Goal: Task Accomplishment & Management: Complete application form

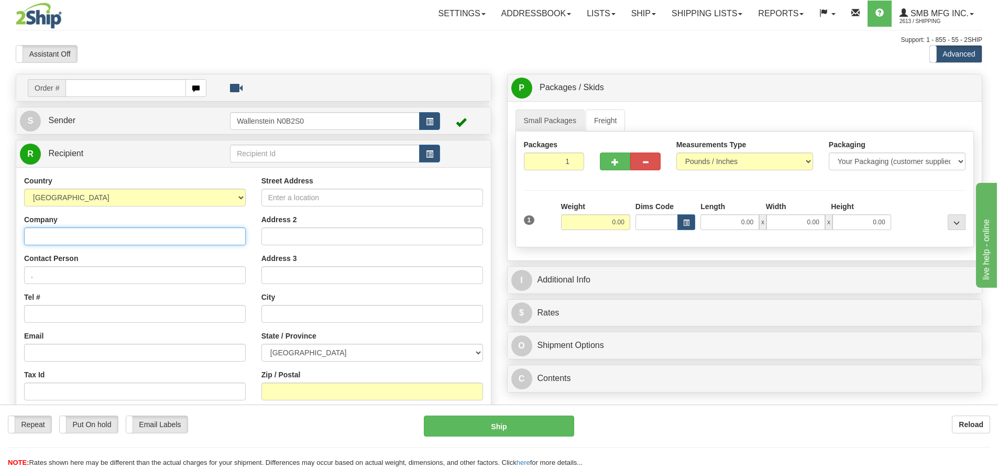
click at [43, 233] on input "Company" at bounding box center [135, 236] width 222 height 18
paste input "New Vision Agro"
type input "New Vision Agro"
click at [255, 194] on div "Street Address Address 2 Address 3 City State / Province ALBERTA BRITISH COLUMB…" at bounding box center [371, 316] width 237 height 282
click at [270, 195] on input "Street Address" at bounding box center [372, 198] width 222 height 18
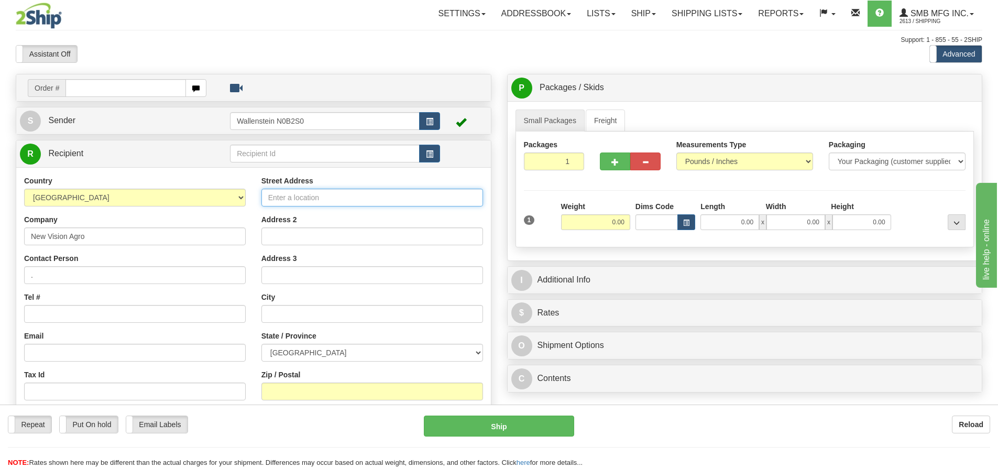
paste input "[STREET_ADDRESS]"
type input "[STREET_ADDRESS]"
click at [273, 313] on input "text" at bounding box center [372, 314] width 222 height 18
paste input "Hague"
type input "Hague"
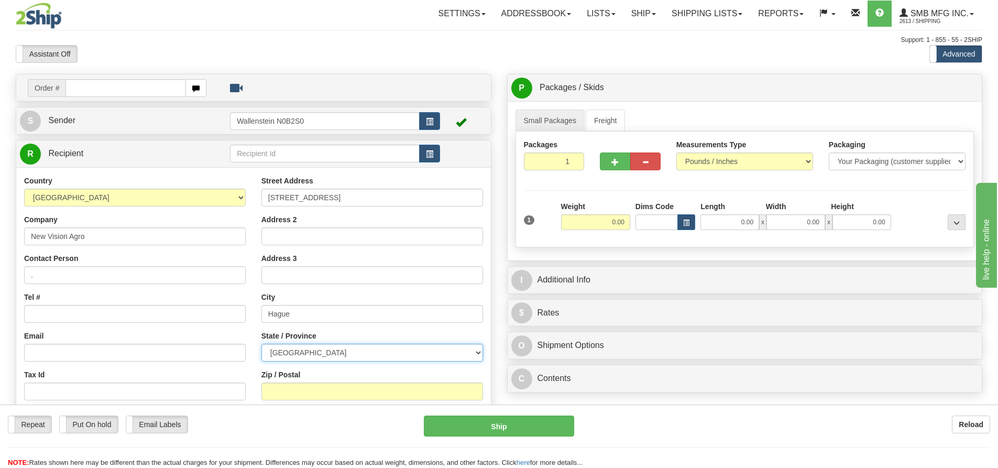
click at [288, 352] on select "[GEOGRAPHIC_DATA] [GEOGRAPHIC_DATA] [GEOGRAPHIC_DATA] [GEOGRAPHIC_DATA] [GEOGRA…" at bounding box center [372, 353] width 222 height 18
select select "SK"
click at [261, 344] on select "[GEOGRAPHIC_DATA] [GEOGRAPHIC_DATA] [GEOGRAPHIC_DATA] [GEOGRAPHIC_DATA] [GEOGRA…" at bounding box center [372, 353] width 222 height 18
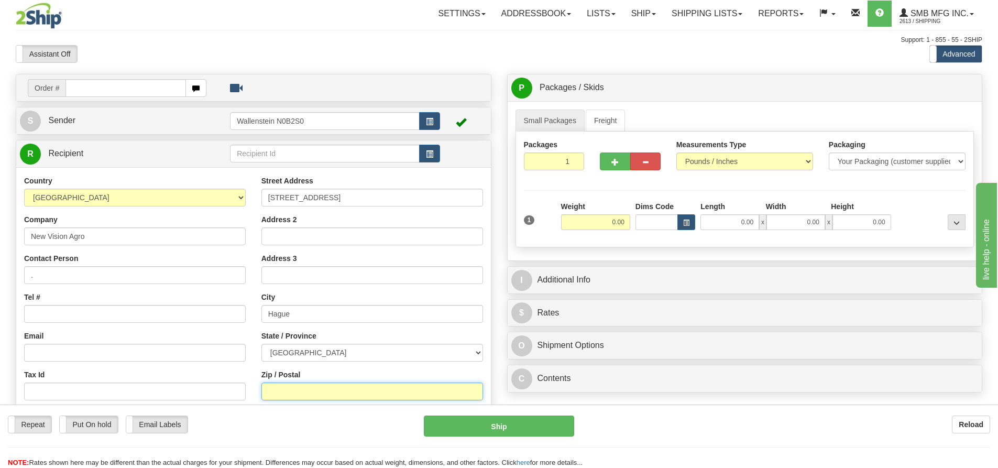
click at [342, 391] on input "Zip / Postal" at bounding box center [372, 391] width 222 height 18
paste input "S0K 1X0"
type input "S0K 1X0"
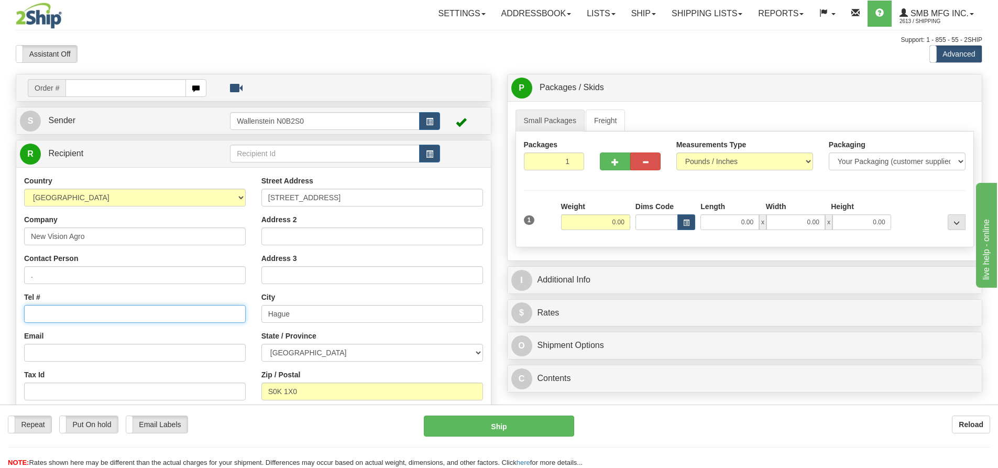
click at [58, 316] on input "Tel #" at bounding box center [135, 314] width 222 height 18
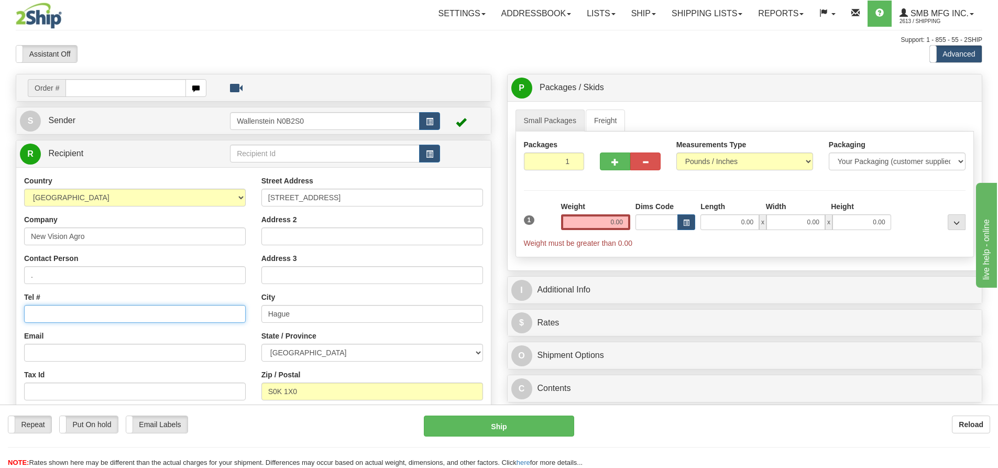
click at [37, 314] on input "Tel #" at bounding box center [135, 314] width 222 height 18
paste input "[PHONE_NUMBER]"
type input "[PHONE_NUMBER]"
click at [602, 118] on link "Freight" at bounding box center [606, 120] width 40 height 22
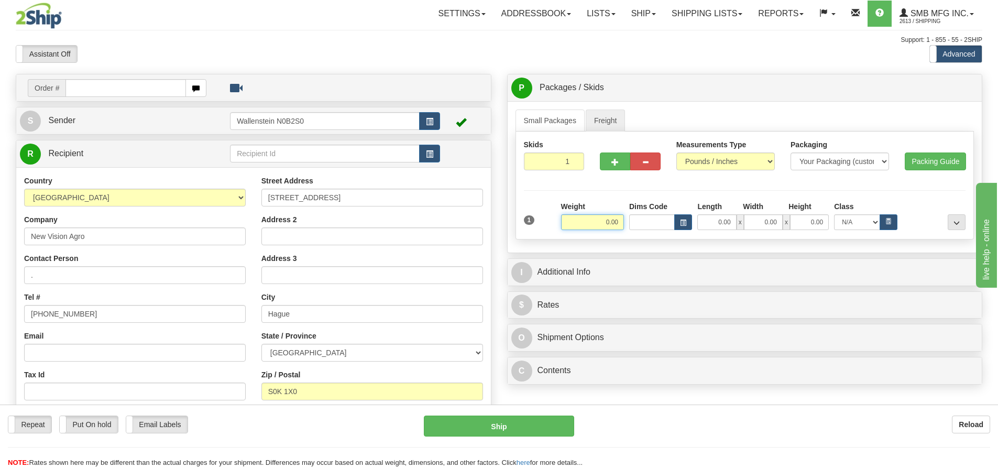
click at [579, 222] on input "0.00" at bounding box center [592, 222] width 63 height 16
type input "210.00"
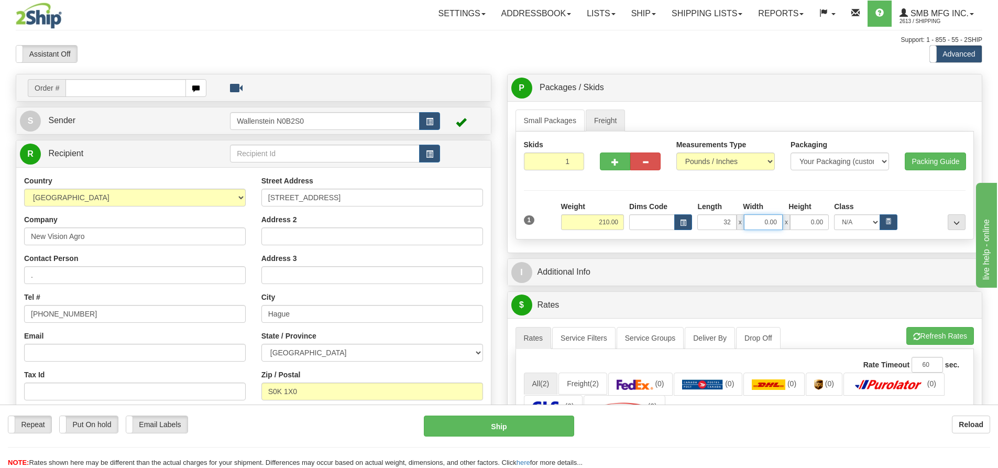
type input "32.00"
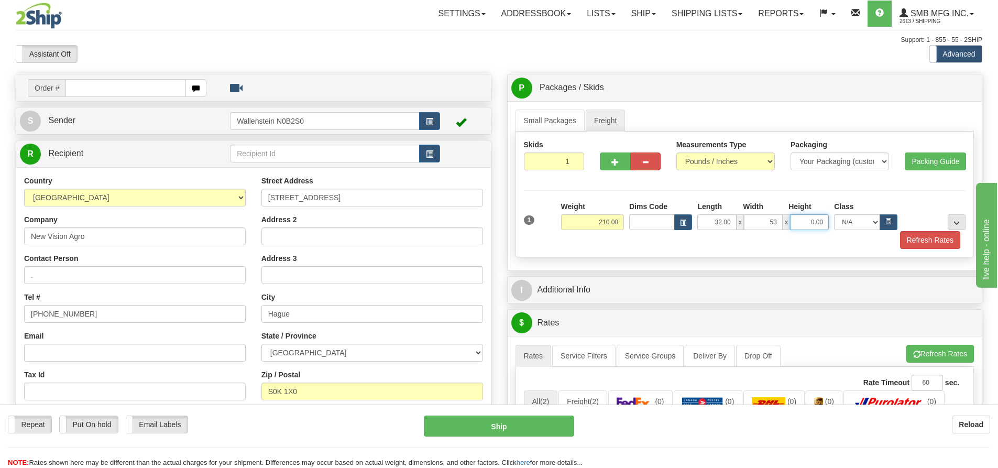
type input "53.00"
type input "80.00"
click at [919, 237] on button "Refresh Rates" at bounding box center [930, 240] width 60 height 18
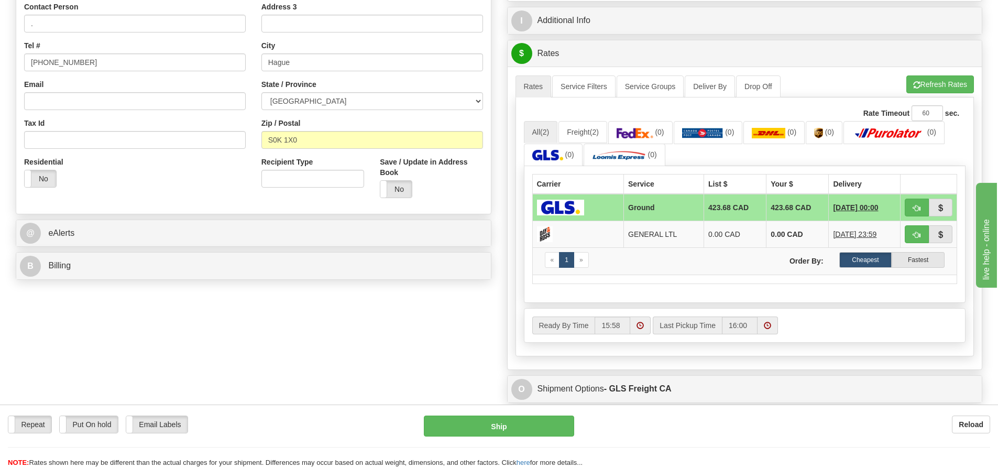
scroll to position [209, 0]
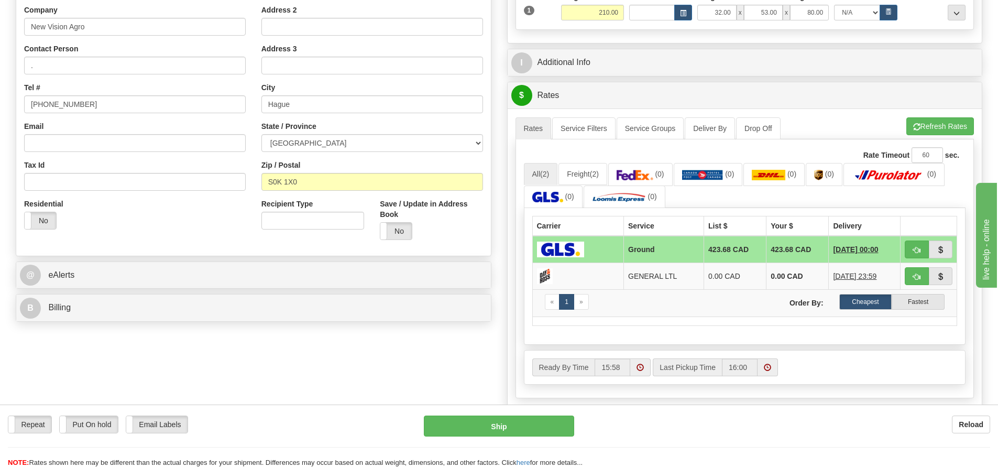
click at [810, 246] on td "423.68 CAD" at bounding box center [797, 249] width 62 height 27
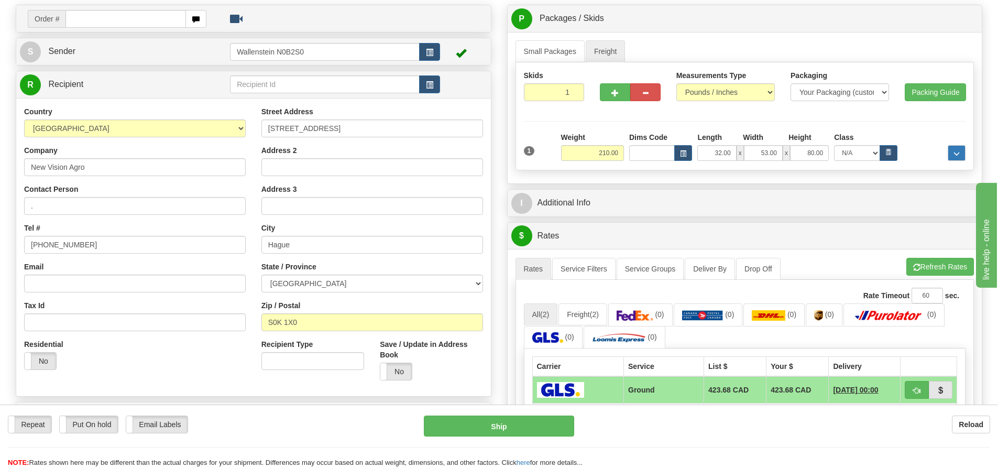
scroll to position [52, 0]
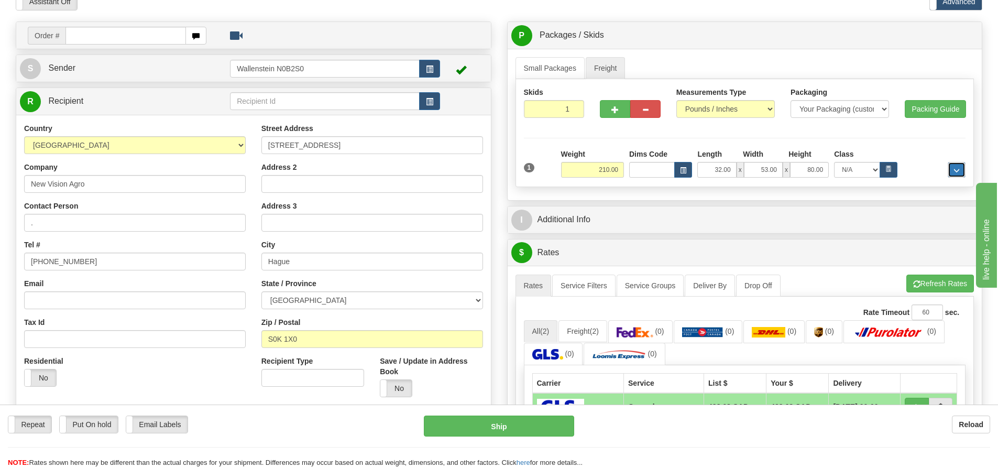
click at [958, 169] on span "..." at bounding box center [956, 171] width 6 height 6
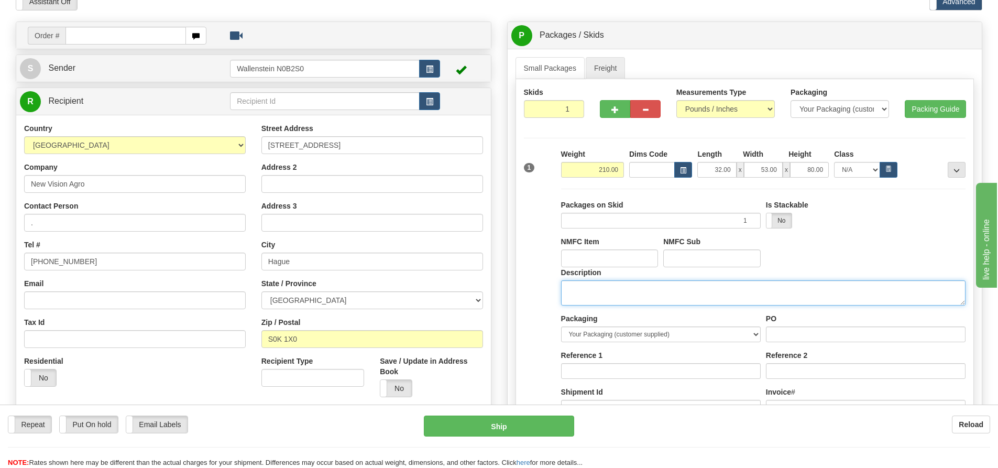
click at [573, 294] on textarea "Description" at bounding box center [763, 292] width 404 height 25
type textarea "farm supplies"
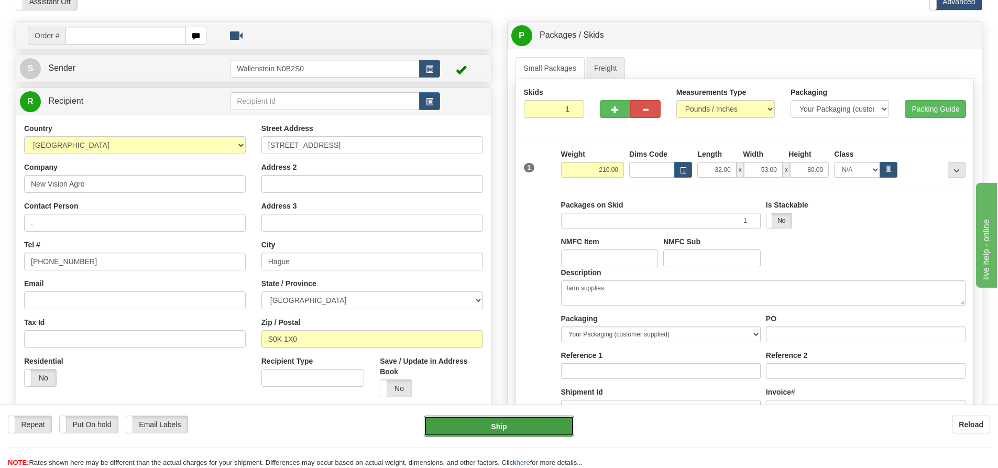
click at [497, 424] on button "Ship" at bounding box center [499, 425] width 150 height 21
type input "GRD"
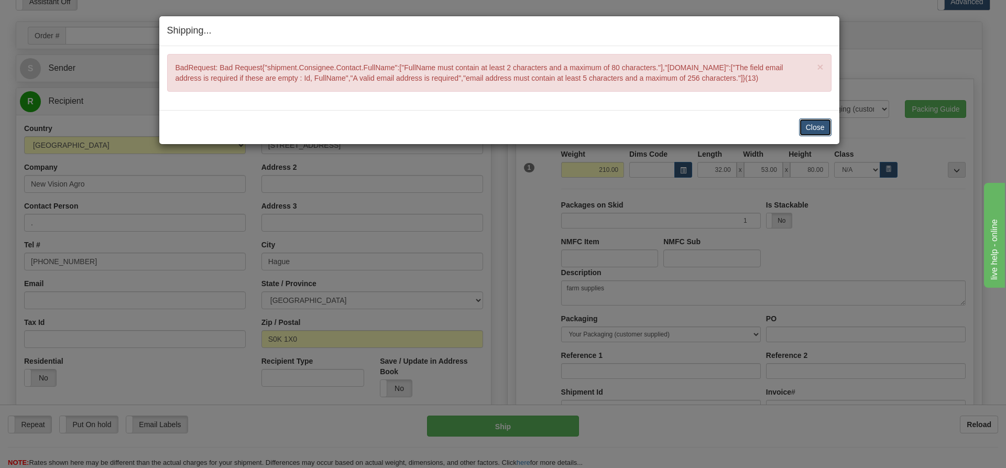
click at [811, 125] on button "Close" at bounding box center [815, 127] width 32 height 18
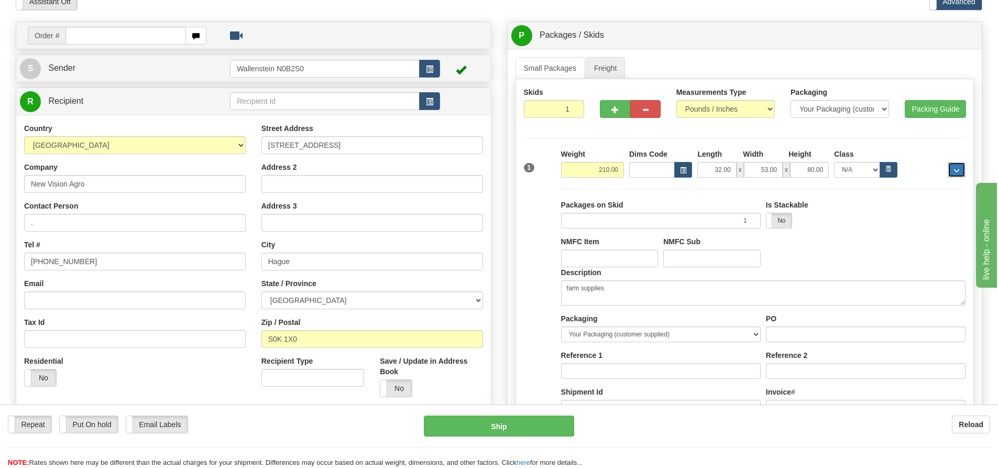
click at [955, 165] on button "..." at bounding box center [956, 170] width 18 height 16
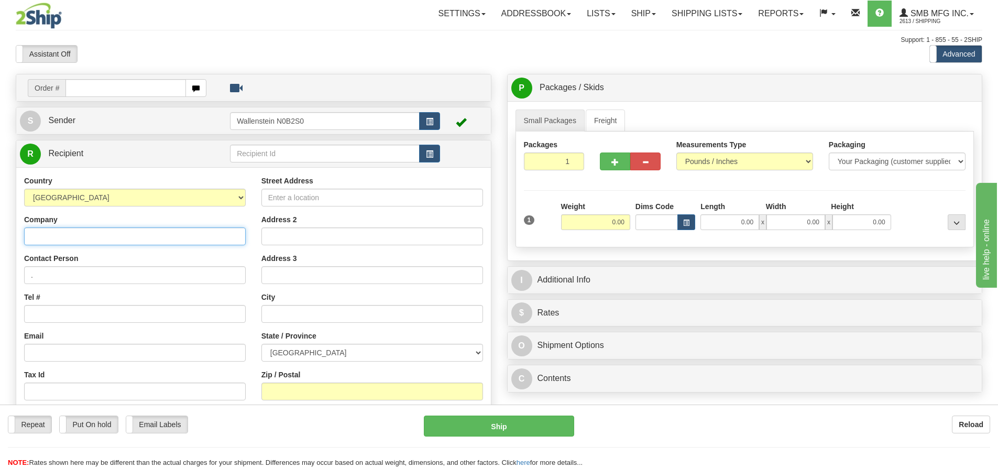
click at [39, 234] on input "Company" at bounding box center [135, 236] width 222 height 18
paste input "New Vision Agro"
type input "New Vision Agro"
click at [286, 195] on input "Street Address" at bounding box center [372, 198] width 222 height 18
paste input "[STREET_ADDRESS]"
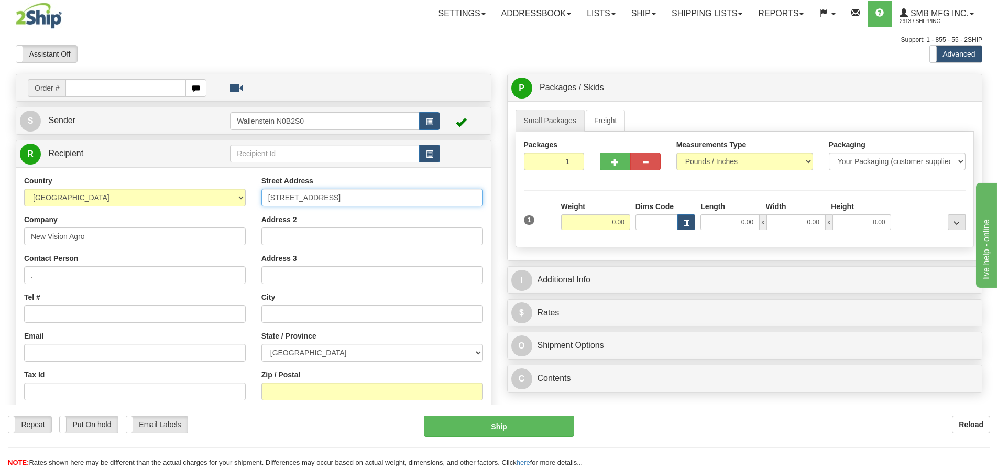
type input "[STREET_ADDRESS]"
click at [43, 312] on input "Tel #" at bounding box center [135, 314] width 222 height 18
paste input "[PHONE_NUMBER]"
type input "[PHONE_NUMBER]"
click at [281, 316] on input "text" at bounding box center [372, 314] width 222 height 18
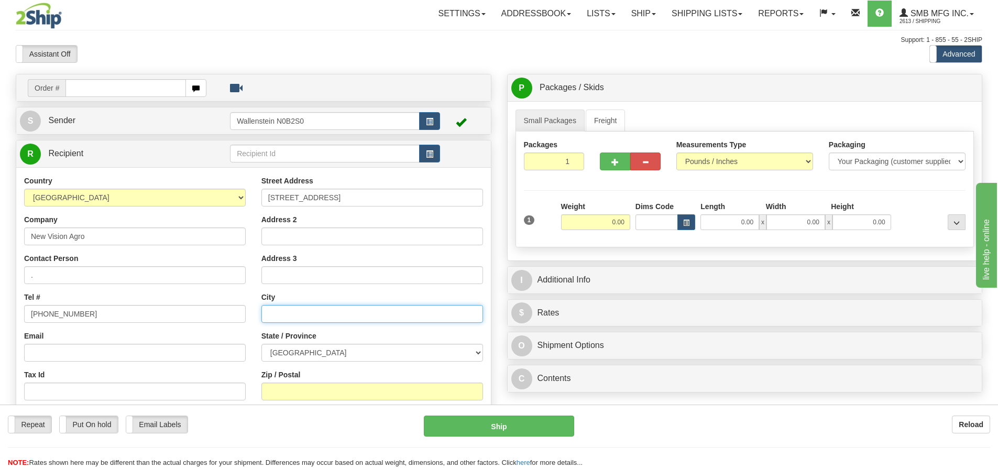
paste input "Hague"
type input "Hague"
click at [270, 350] on select "[GEOGRAPHIC_DATA] [GEOGRAPHIC_DATA] [GEOGRAPHIC_DATA] [GEOGRAPHIC_DATA] [GEOGRA…" at bounding box center [372, 353] width 222 height 18
select select "SK"
click at [261, 344] on select "[GEOGRAPHIC_DATA] [GEOGRAPHIC_DATA] [GEOGRAPHIC_DATA] [GEOGRAPHIC_DATA] [GEOGRA…" at bounding box center [372, 353] width 222 height 18
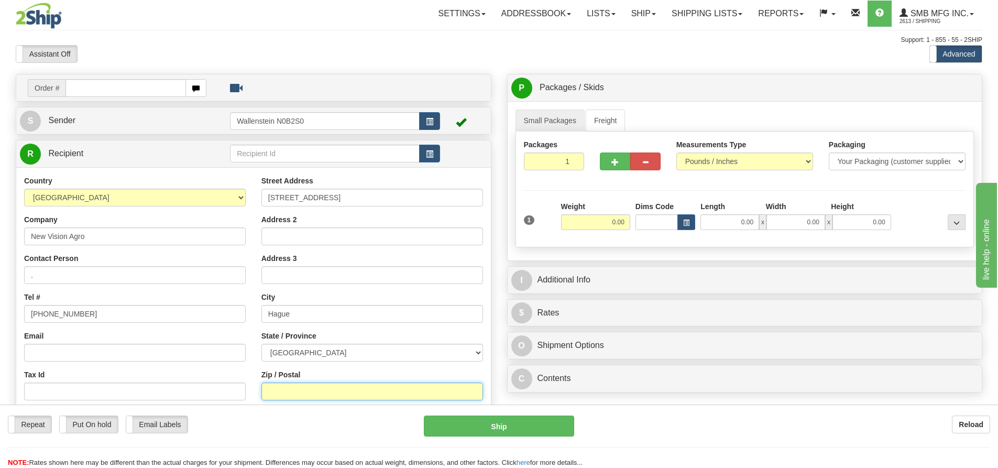
click at [290, 387] on input "Zip / Postal" at bounding box center [372, 391] width 222 height 18
paste input "S0K 1X0"
type input "S0K 1X0"
click at [616, 116] on link "Freight" at bounding box center [606, 120] width 40 height 22
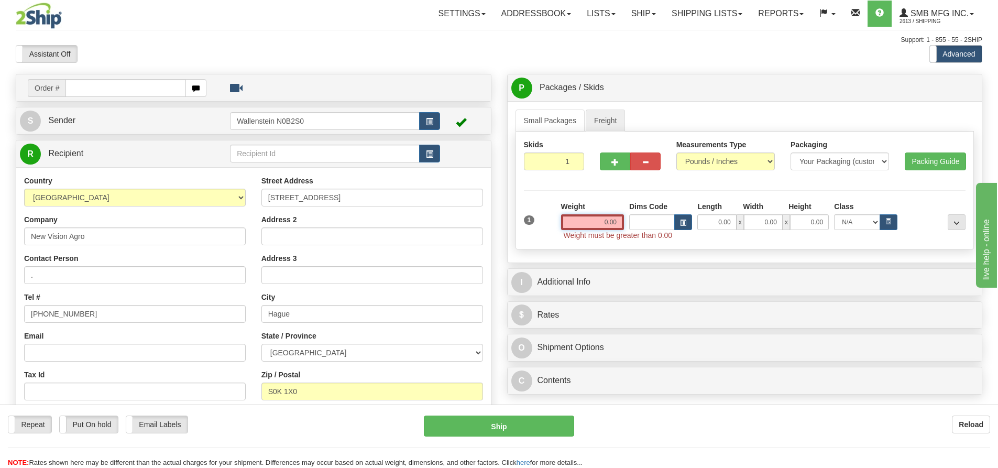
click at [593, 222] on input "0.00" at bounding box center [592, 222] width 63 height 16
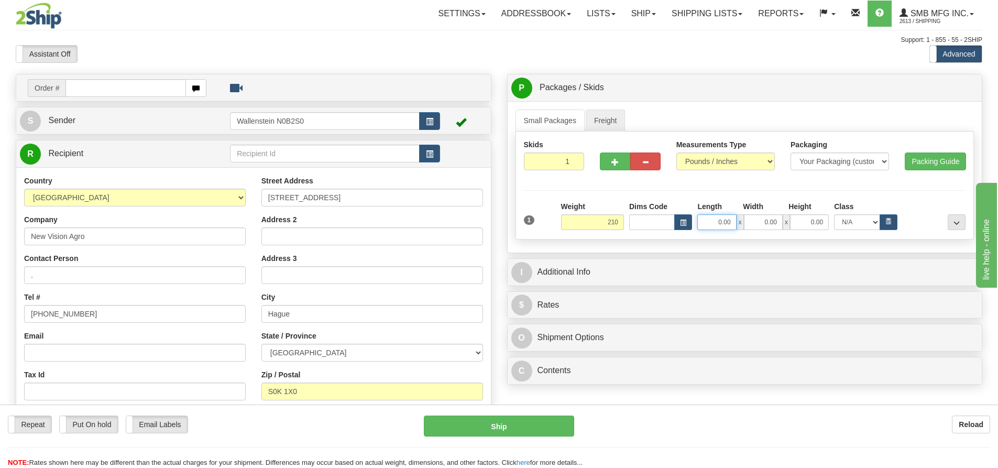
type input "210.00"
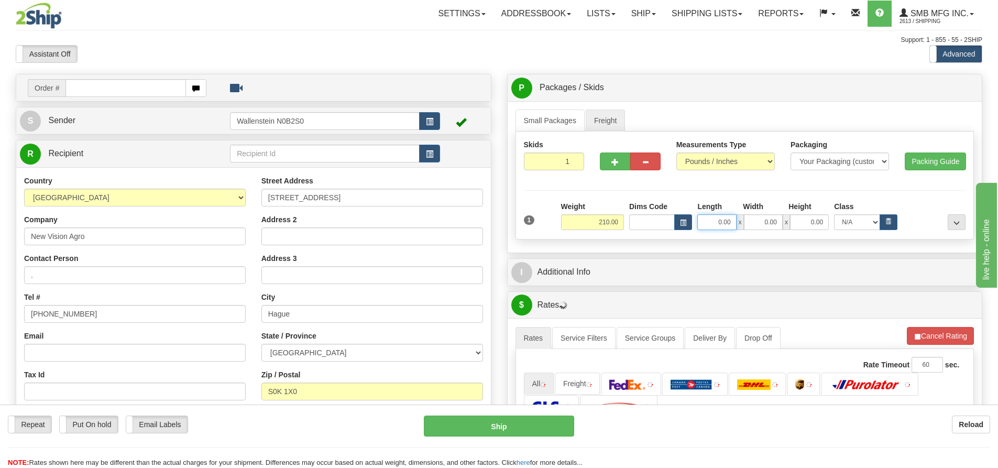
click at [714, 220] on input "0.00" at bounding box center [716, 222] width 39 height 16
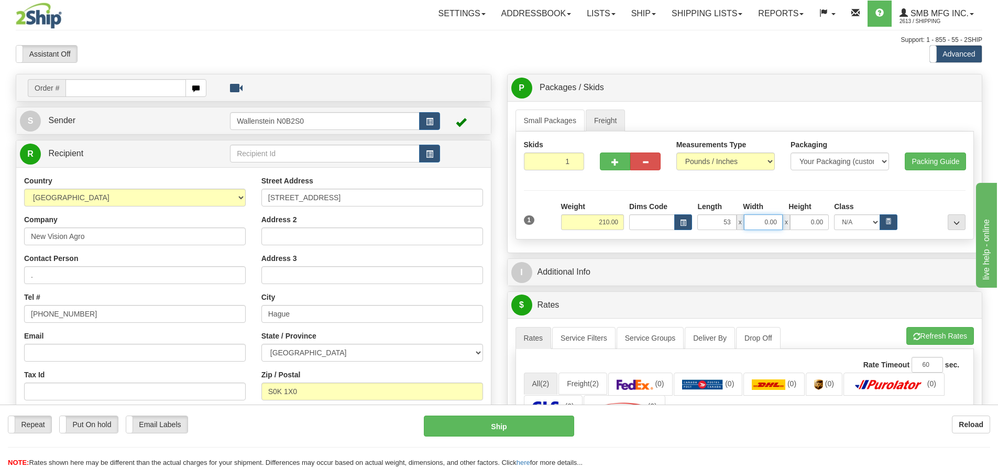
type input "53.00"
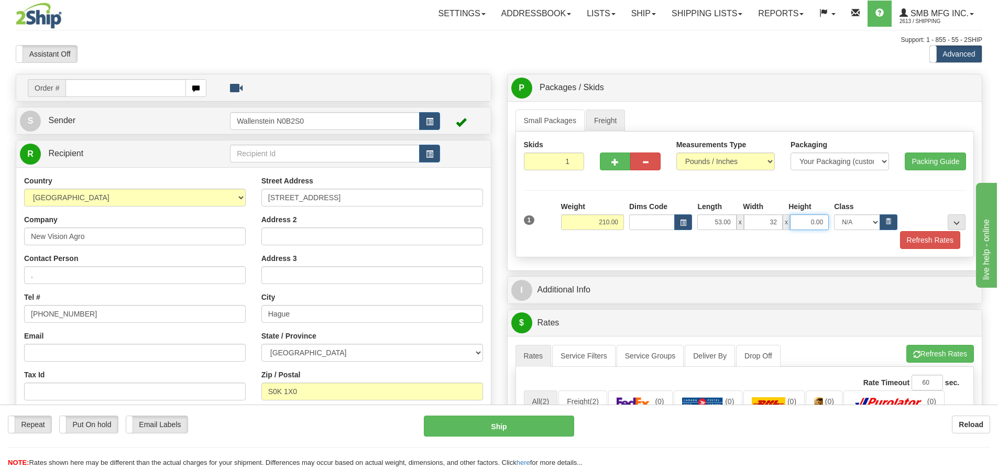
type input "32.00"
type input "80.00"
click at [914, 238] on button "Refresh Rates" at bounding box center [930, 240] width 60 height 18
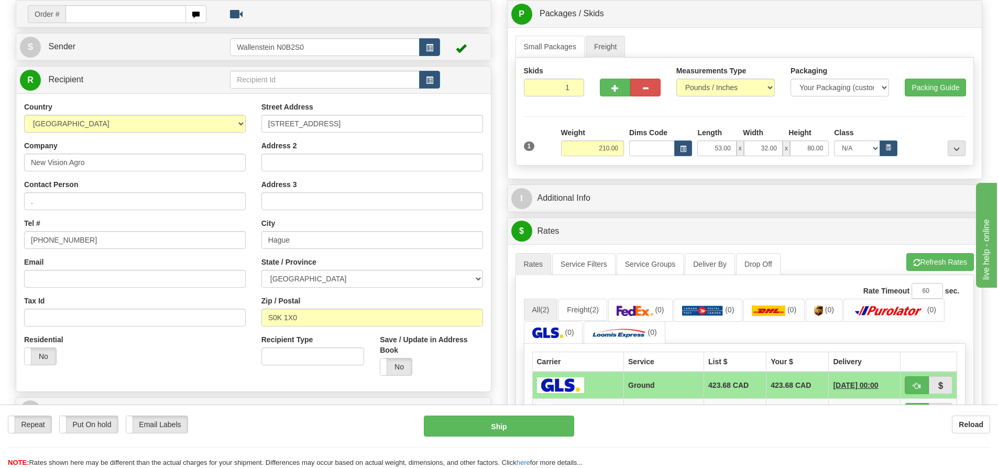
scroll to position [105, 0]
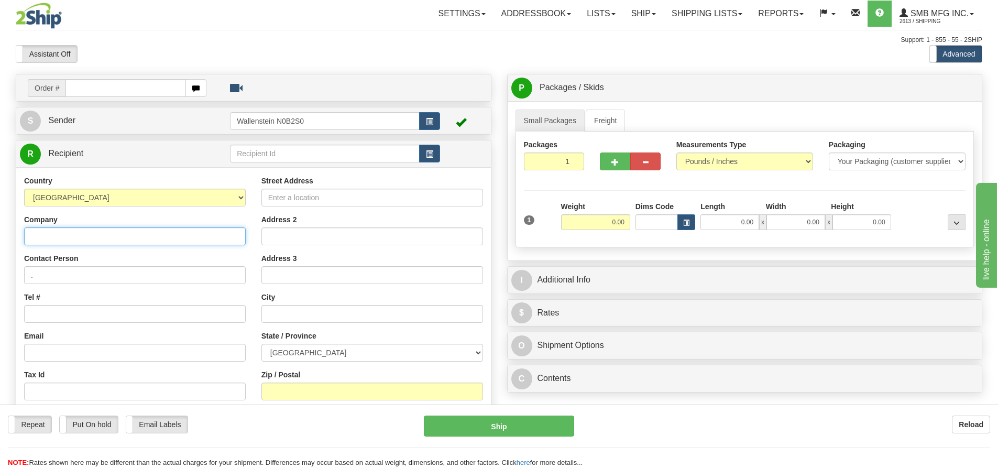
click at [45, 232] on input "Company" at bounding box center [135, 236] width 222 height 18
paste input "New Vision Agro"
type input "New Vision Agro"
click at [273, 196] on input "Street Address" at bounding box center [372, 198] width 222 height 18
paste input "[STREET_ADDRESS]"
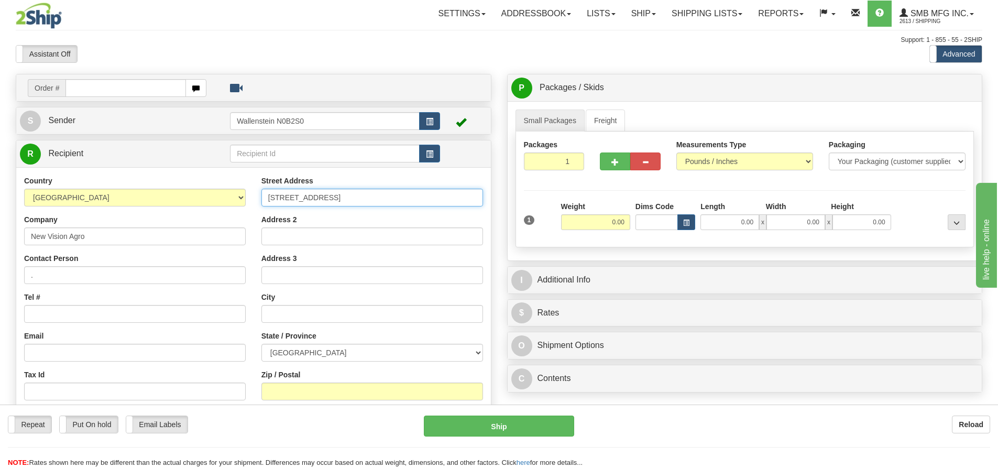
type input "[STREET_ADDRESS]"
click at [272, 316] on input "text" at bounding box center [372, 314] width 222 height 18
paste input "Hague"
type input "Hague"
click at [271, 352] on select "[GEOGRAPHIC_DATA] [GEOGRAPHIC_DATA] [GEOGRAPHIC_DATA] [GEOGRAPHIC_DATA] [GEOGRA…" at bounding box center [372, 353] width 222 height 18
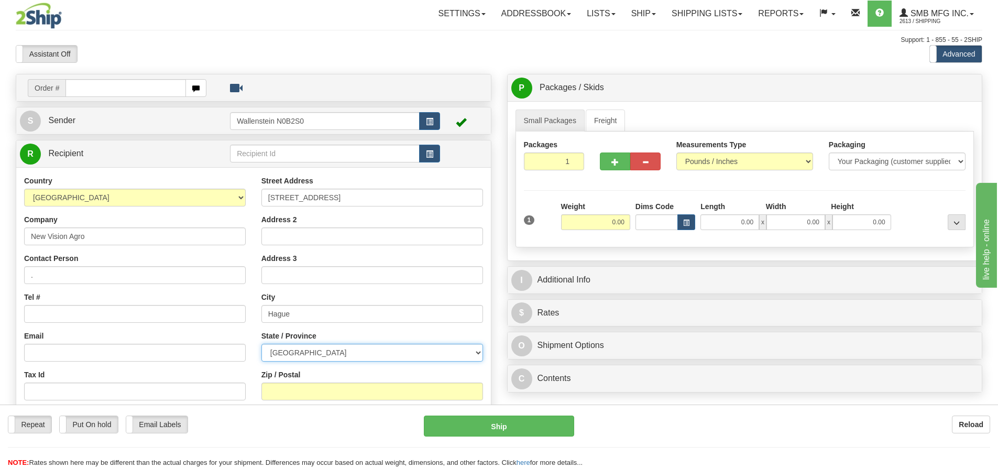
click at [288, 350] on select "[GEOGRAPHIC_DATA] [GEOGRAPHIC_DATA] [GEOGRAPHIC_DATA] [GEOGRAPHIC_DATA] [GEOGRA…" at bounding box center [372, 353] width 222 height 18
select select "SK"
click at [261, 344] on select "[GEOGRAPHIC_DATA] [GEOGRAPHIC_DATA] [GEOGRAPHIC_DATA] [GEOGRAPHIC_DATA] [GEOGRA…" at bounding box center [372, 353] width 222 height 18
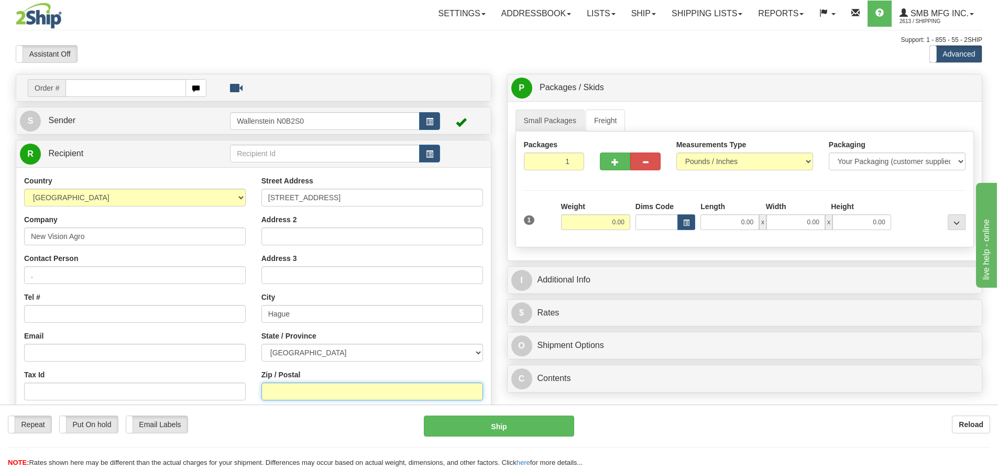
click at [272, 387] on input "Zip / Postal" at bounding box center [372, 391] width 222 height 18
paste input "S0K 1X0"
type input "S0K 1X0"
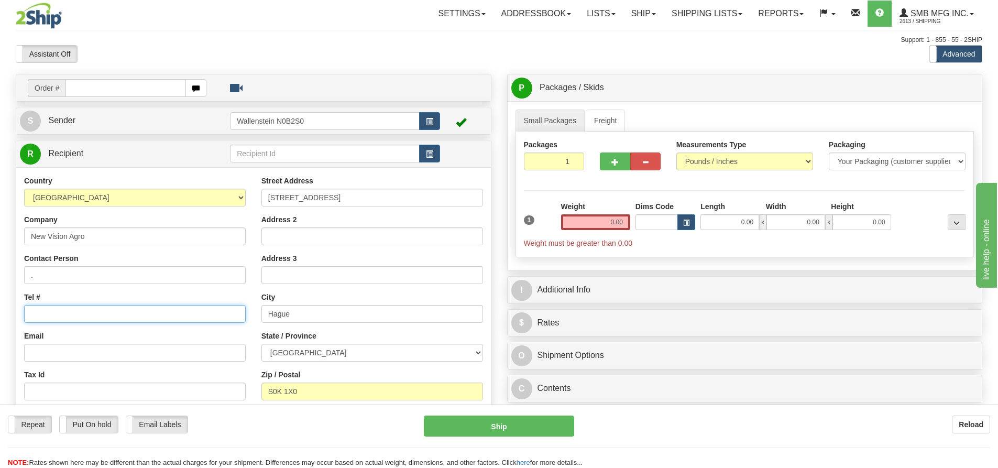
click at [30, 310] on input "Tel #" at bounding box center [135, 314] width 222 height 18
paste input "[PHONE_NUMBER]"
type input "[PHONE_NUMBER]"
click at [601, 114] on link "Freight" at bounding box center [606, 120] width 40 height 22
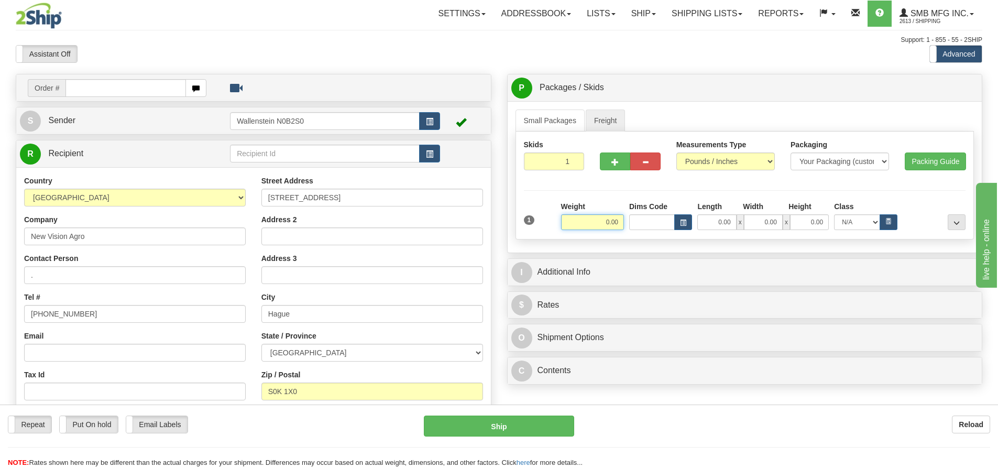
click at [595, 225] on input "0.00" at bounding box center [592, 222] width 63 height 16
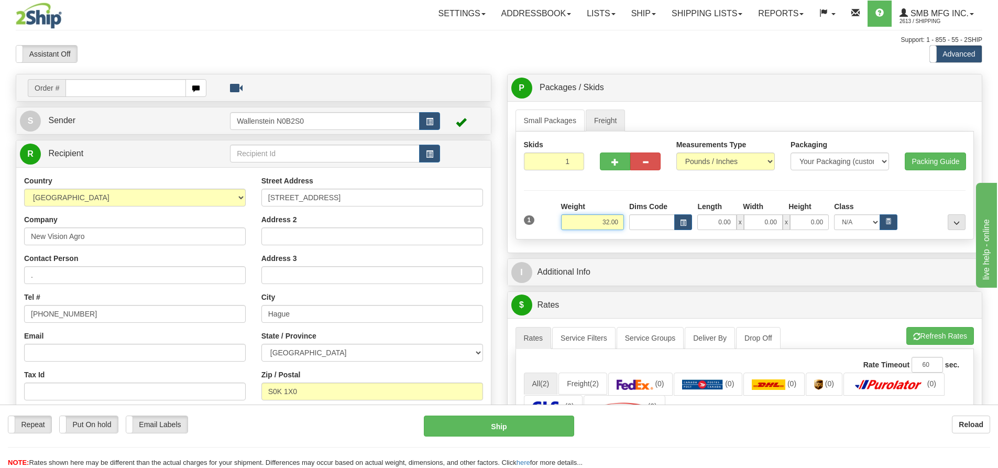
drag, startPoint x: 595, startPoint y: 225, endPoint x: 617, endPoint y: 220, distance: 22.4
click at [617, 220] on input "32.00" at bounding box center [592, 222] width 63 height 16
type input "210.00"
type input "32.00"
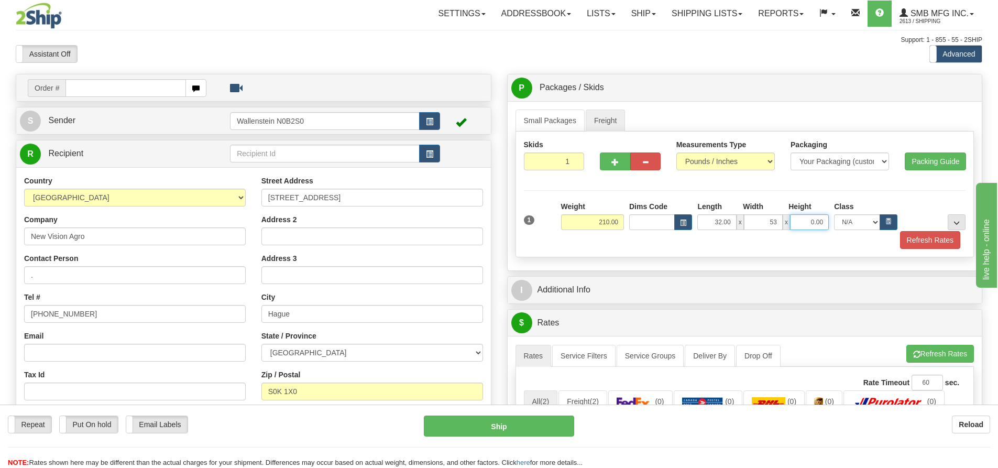
type input "53.00"
type input "80.00"
click at [955, 220] on span "..." at bounding box center [956, 223] width 6 height 6
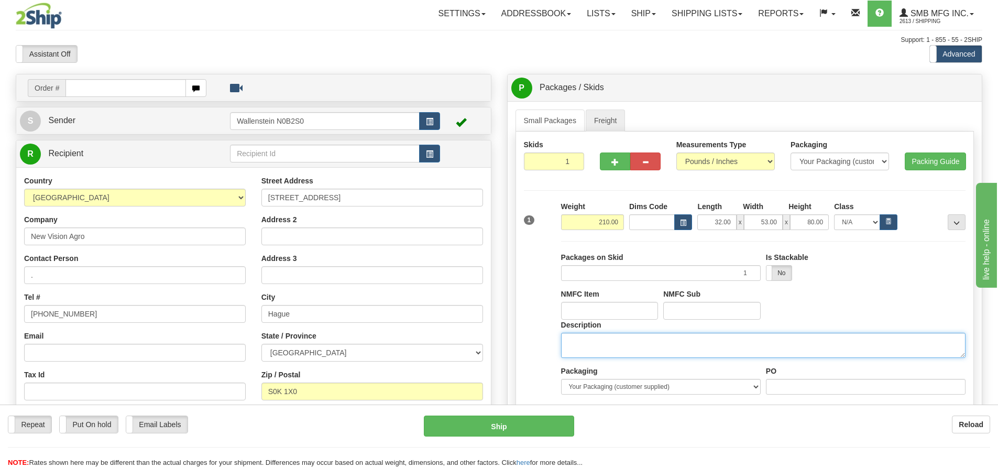
click at [590, 350] on textarea "Description" at bounding box center [763, 345] width 404 height 25
type textarea "Farm supplies"
click at [954, 217] on button "..." at bounding box center [956, 222] width 18 height 16
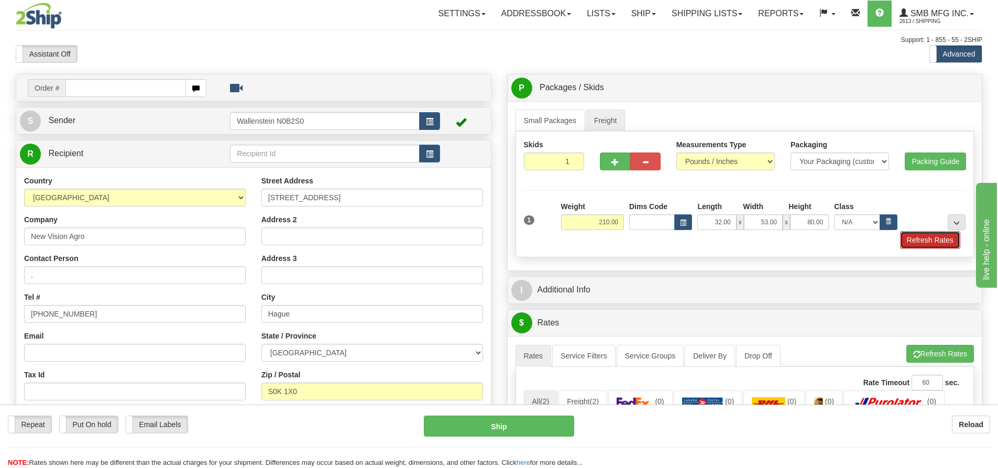
click at [922, 237] on button "Refresh Rates" at bounding box center [930, 240] width 60 height 18
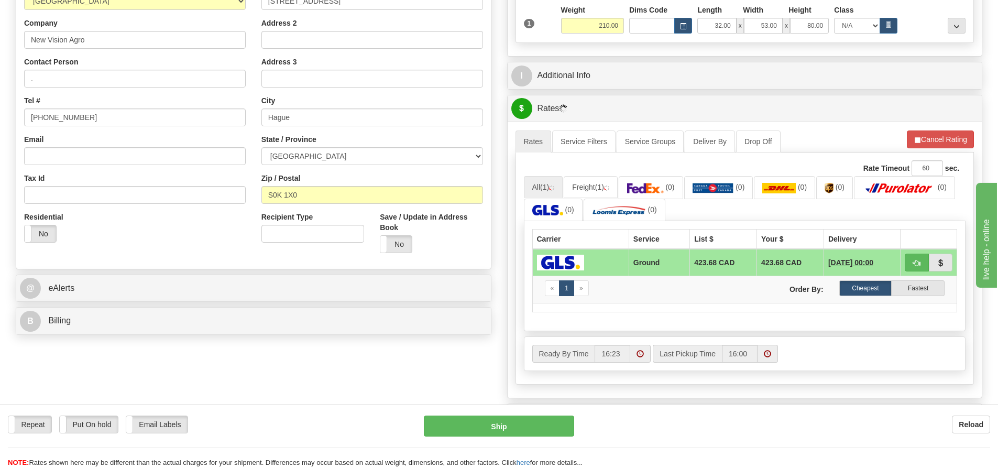
scroll to position [209, 0]
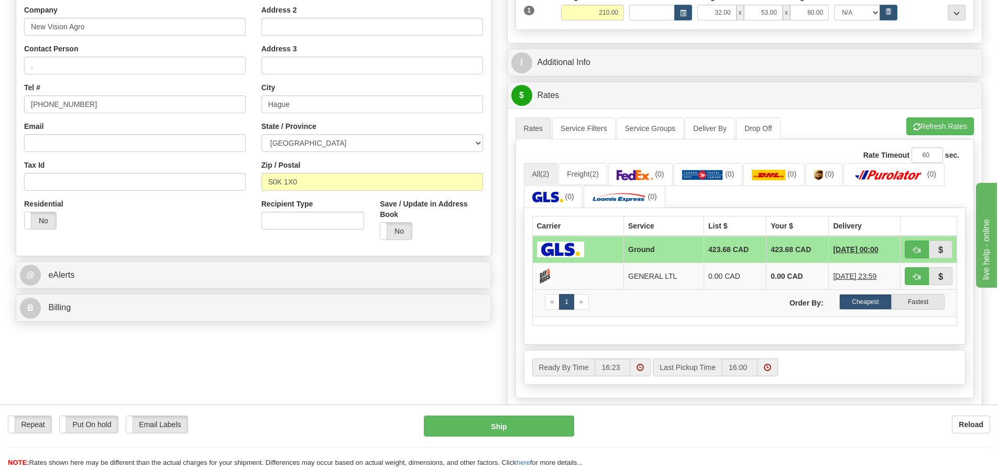
click at [774, 248] on td "423.68 CAD" at bounding box center [797, 249] width 62 height 27
click at [480, 425] on button "Ship" at bounding box center [499, 425] width 150 height 21
type input "GRD"
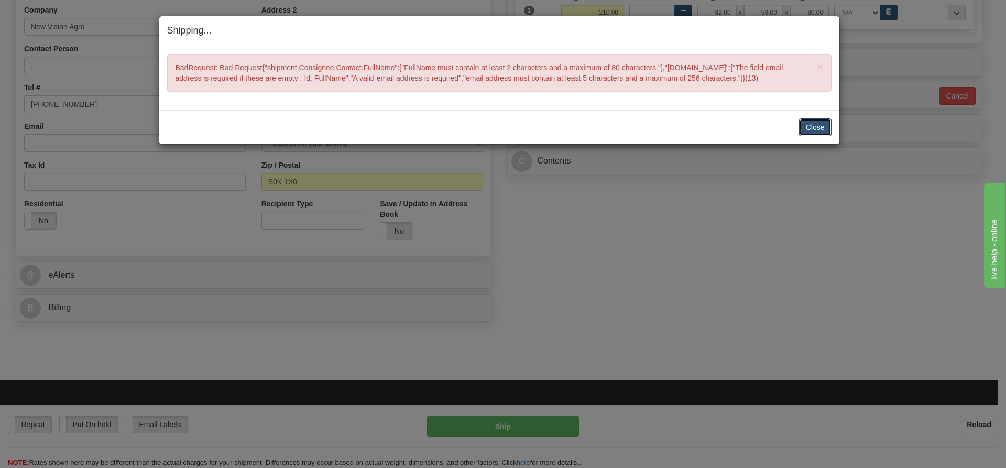
click at [805, 126] on button "Close" at bounding box center [815, 127] width 32 height 18
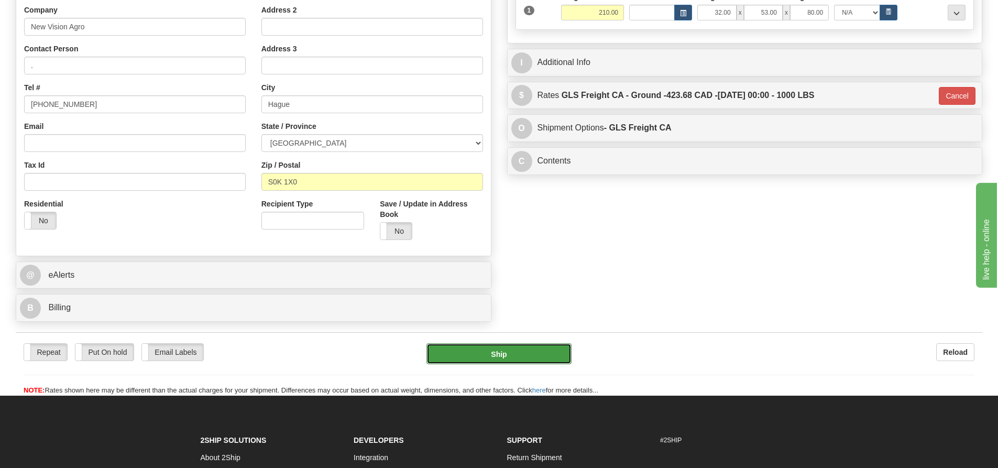
click at [494, 350] on button "Ship" at bounding box center [498, 353] width 145 height 21
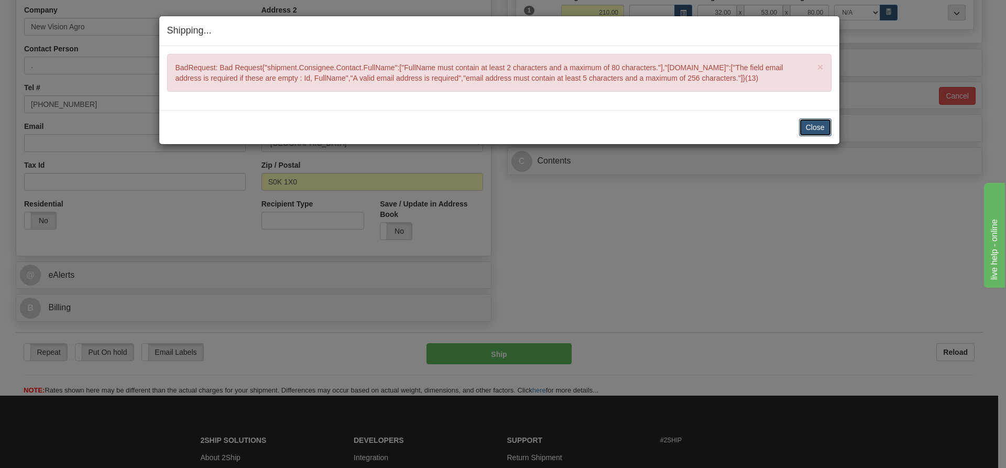
click at [827, 127] on button "Close" at bounding box center [815, 127] width 32 height 18
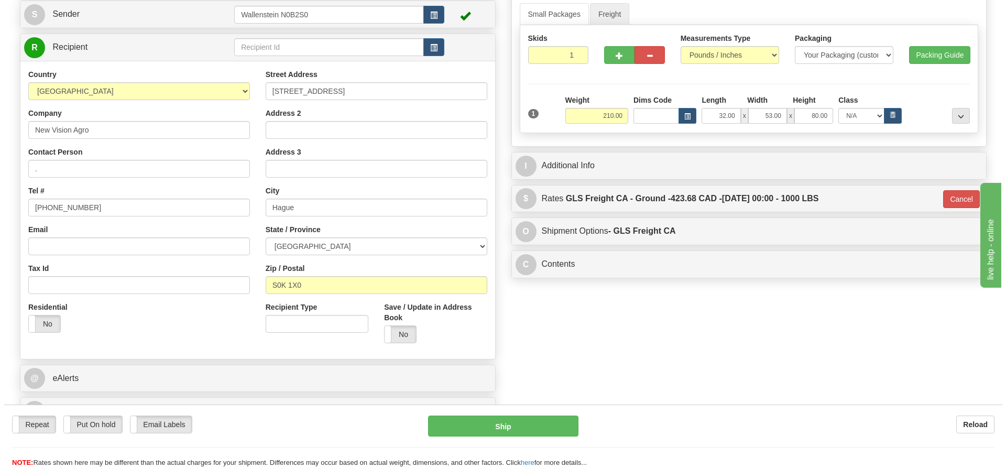
scroll to position [52, 0]
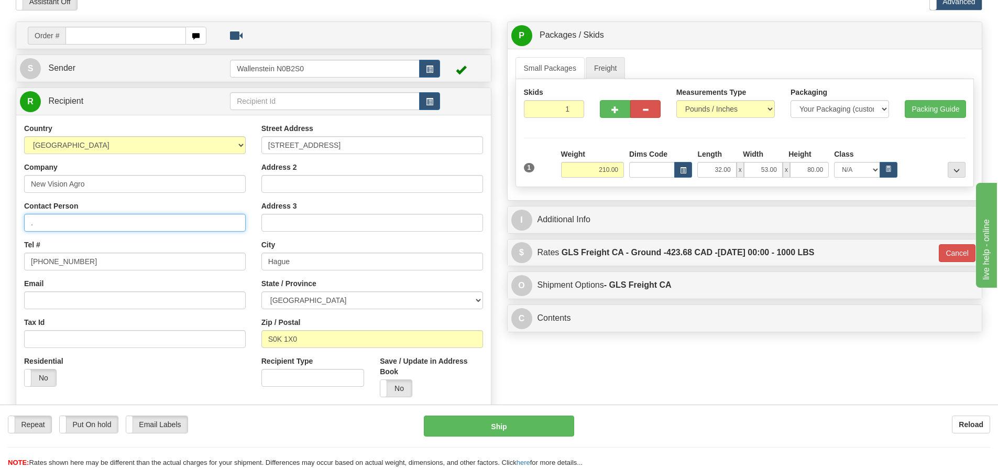
click at [36, 221] on input "." at bounding box center [135, 223] width 222 height 18
type input ".."
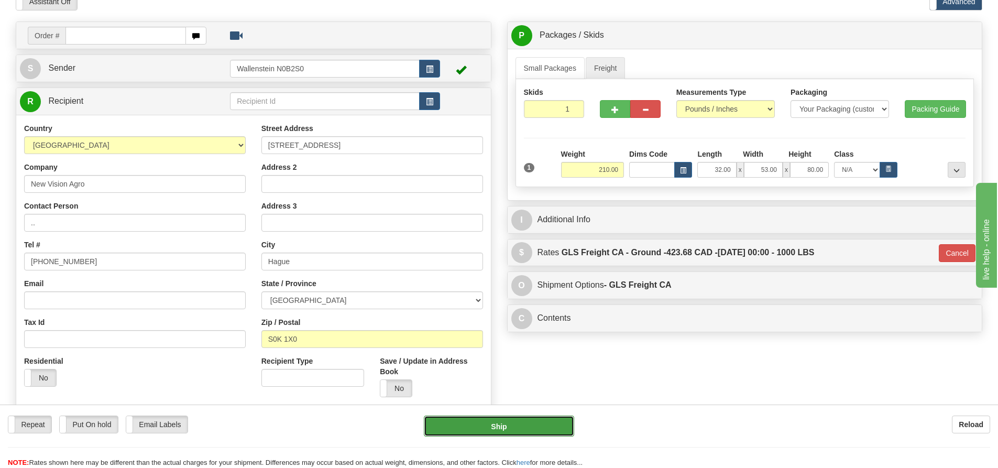
click at [482, 423] on button "Ship" at bounding box center [499, 425] width 150 height 21
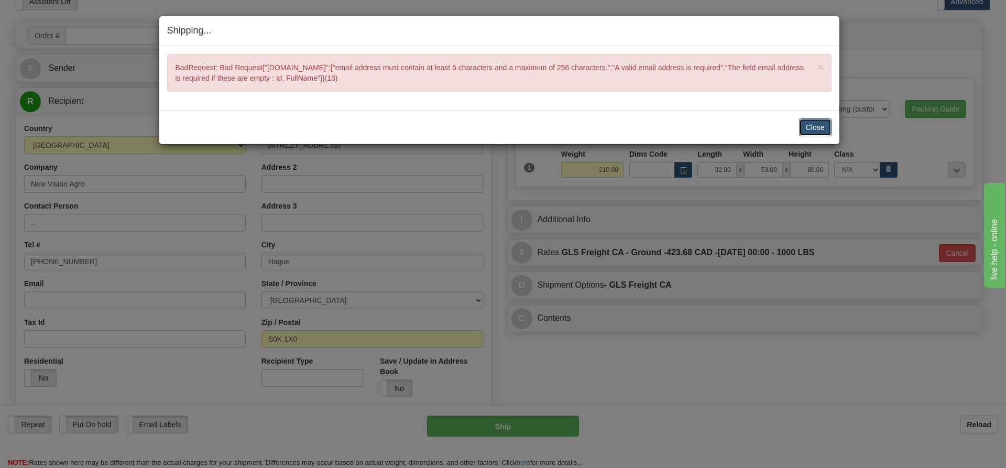
click at [822, 126] on button "Close" at bounding box center [815, 127] width 32 height 18
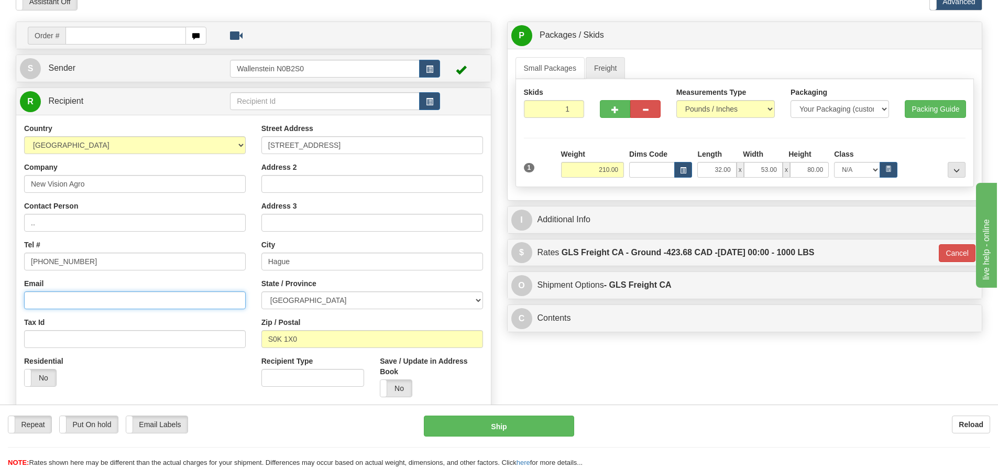
click at [29, 301] on input "Email" at bounding box center [135, 300] width 222 height 18
paste input "[EMAIL_ADDRESS][DOMAIN_NAME]"
type input "[EMAIL_ADDRESS][DOMAIN_NAME]"
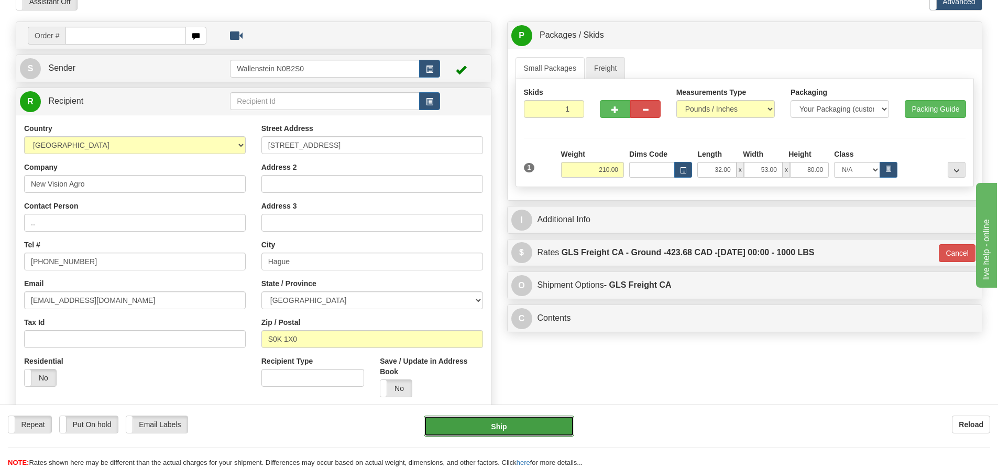
click at [455, 427] on button "Ship" at bounding box center [499, 425] width 150 height 21
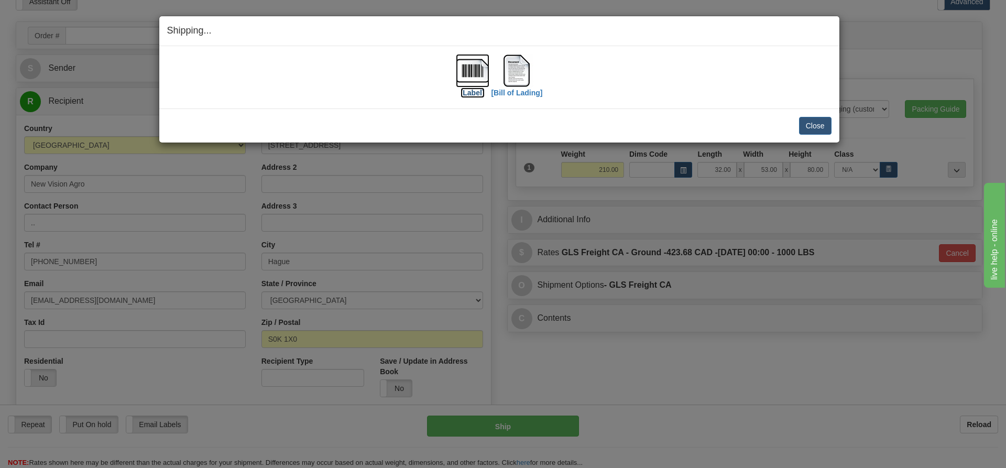
click at [471, 75] on img at bounding box center [473, 71] width 34 height 34
click at [521, 76] on img at bounding box center [517, 71] width 34 height 34
